Goal: Transaction & Acquisition: Purchase product/service

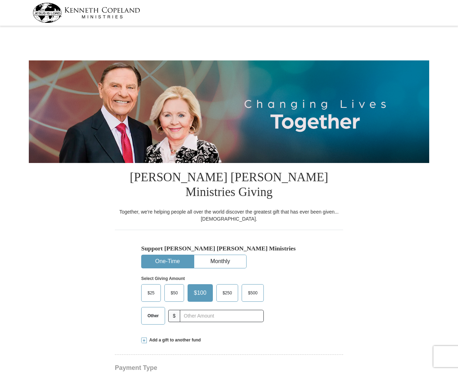
select select "[GEOGRAPHIC_DATA]"
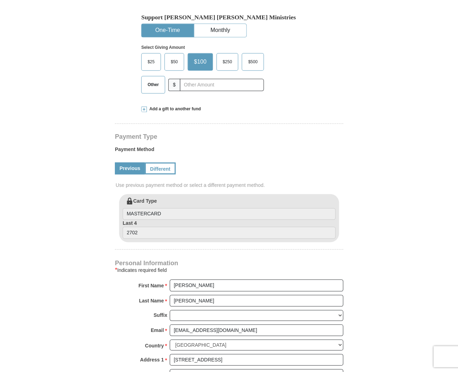
scroll to position [230, 0]
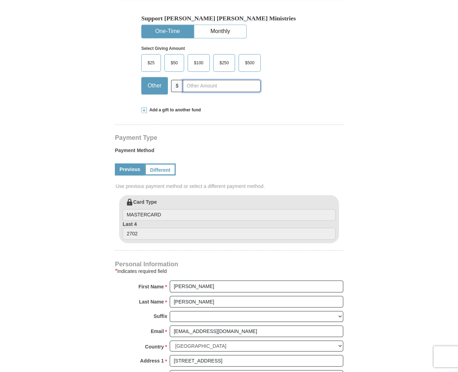
click at [186, 80] on input "text" at bounding box center [222, 86] width 78 height 12
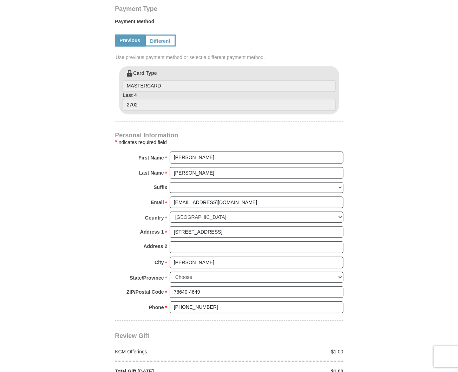
scroll to position [361, 0]
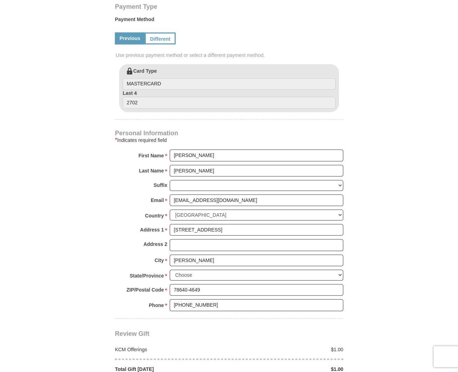
type input "147"
drag, startPoint x: 173, startPoint y: 138, endPoint x: 187, endPoint y: 138, distance: 14.4
click at [173, 149] on input "[PERSON_NAME]" at bounding box center [256, 155] width 173 height 12
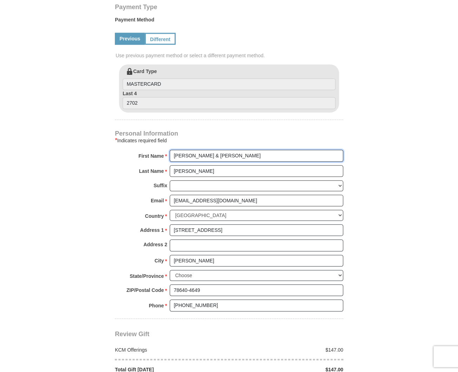
type input "[PERSON_NAME] & [PERSON_NAME]"
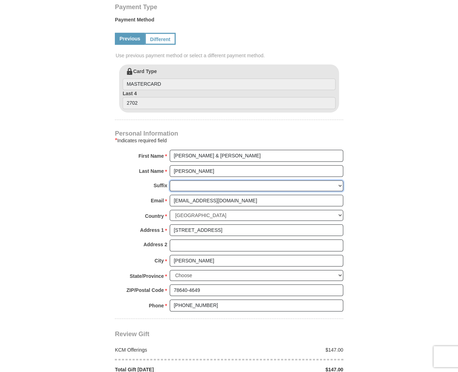
select select "Jr"
click option "Jr" at bounding box center [0, 0] width 0 height 0
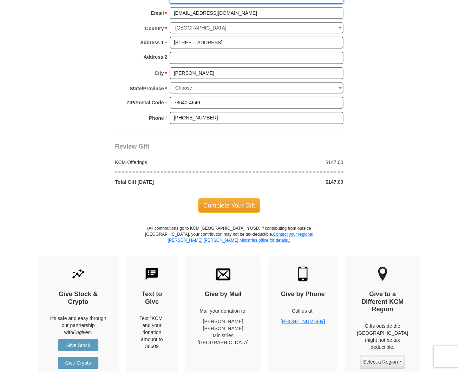
scroll to position [547, 0]
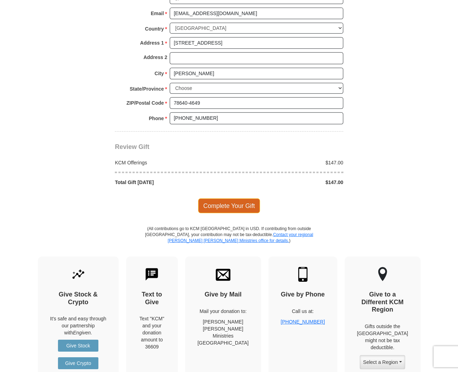
click at [229, 198] on span "Complete Your Gift" at bounding box center [229, 205] width 62 height 15
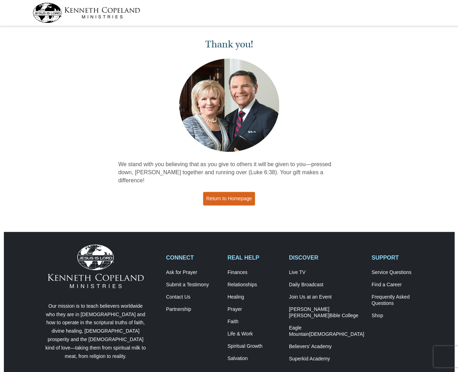
click at [230, 192] on link "Return to Homepage" at bounding box center [229, 199] width 52 height 14
